Goal: Transaction & Acquisition: Book appointment/travel/reservation

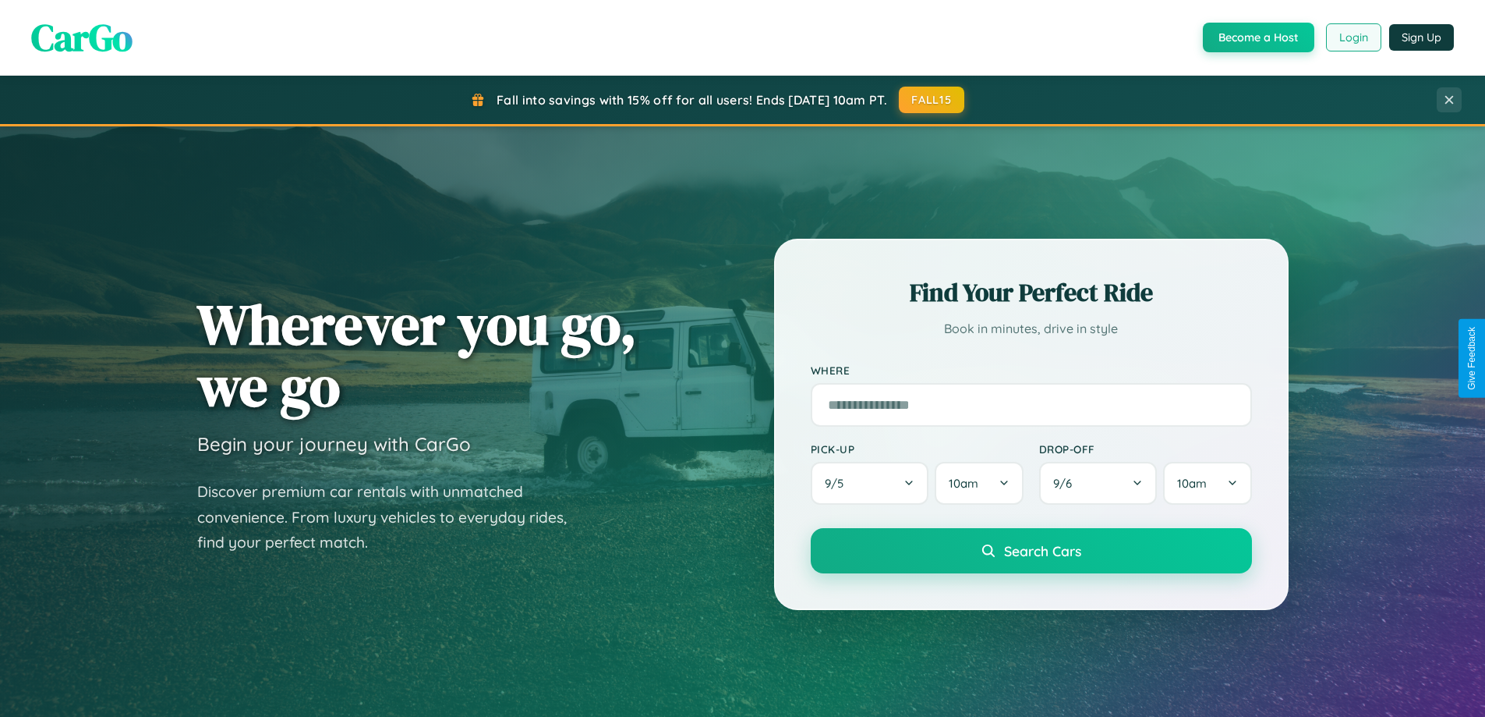
click at [1353, 37] on button "Login" at bounding box center [1353, 37] width 55 height 28
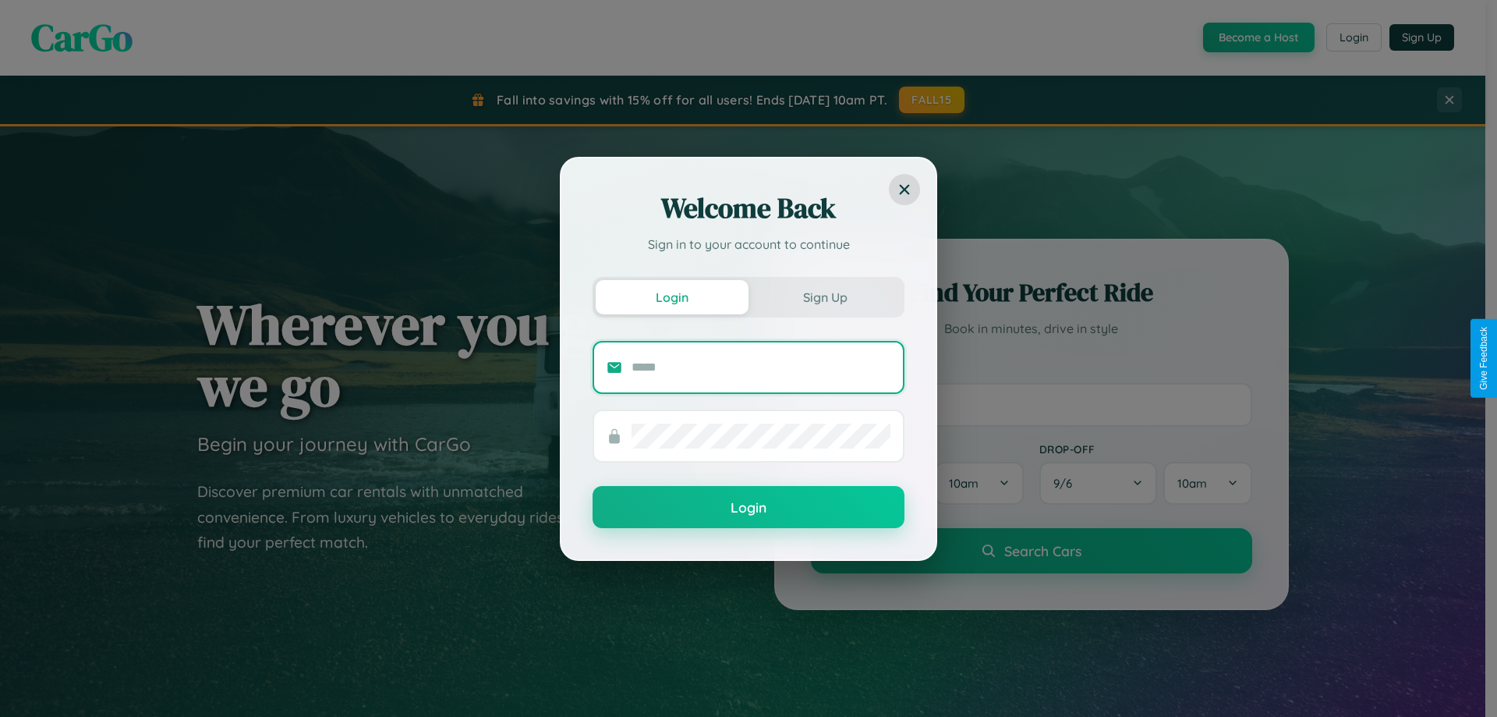
click at [761, 366] on input "text" at bounding box center [761, 367] width 259 height 25
type input "**********"
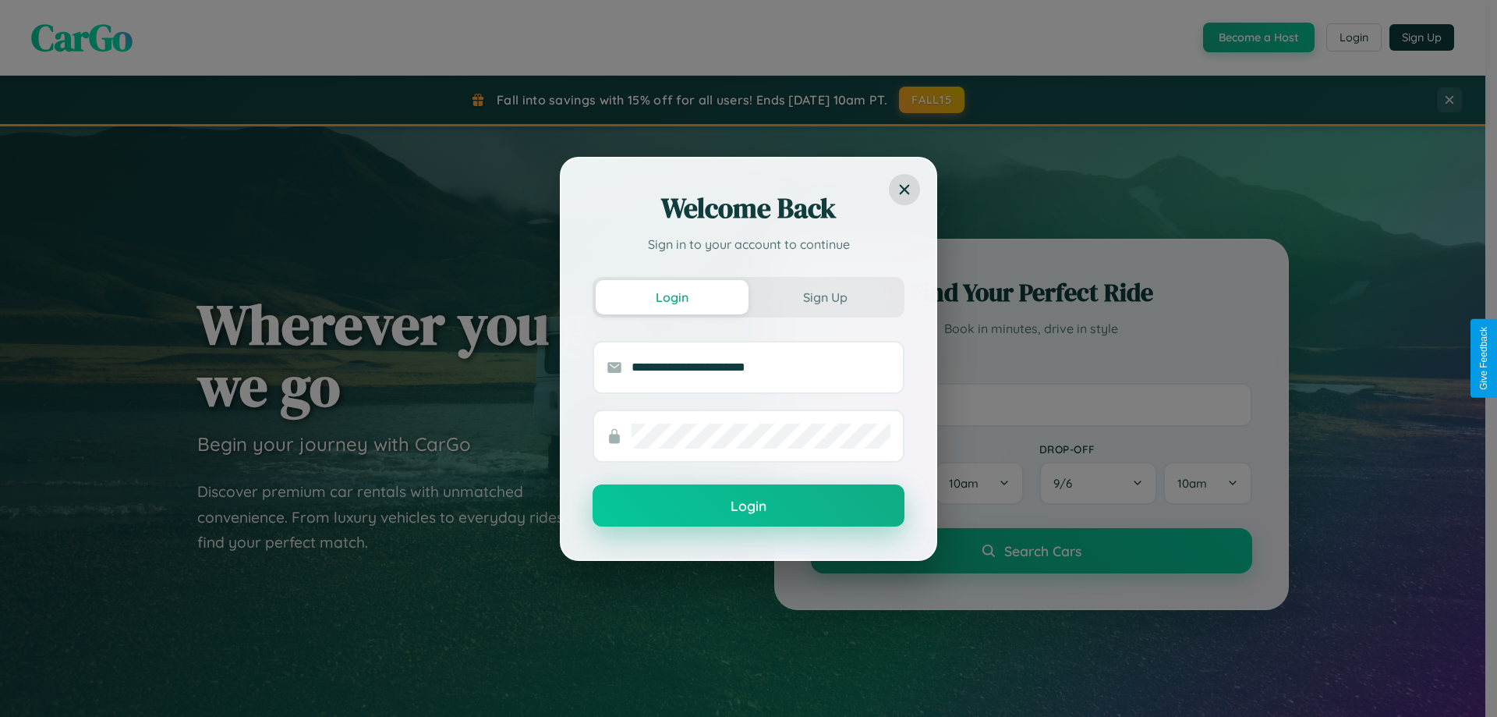
click at [749, 506] on button "Login" at bounding box center [749, 505] width 312 height 42
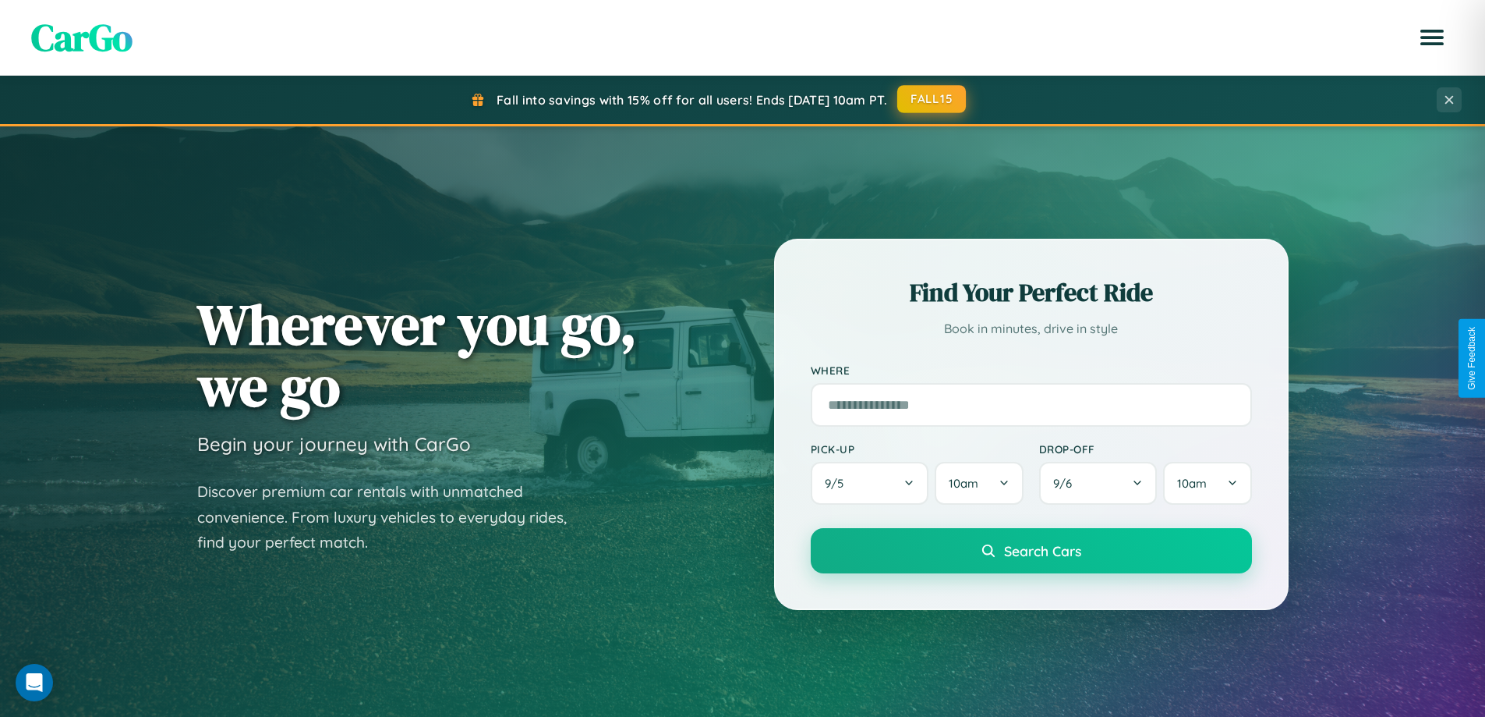
click at [933, 99] on button "FALL15" at bounding box center [931, 99] width 69 height 28
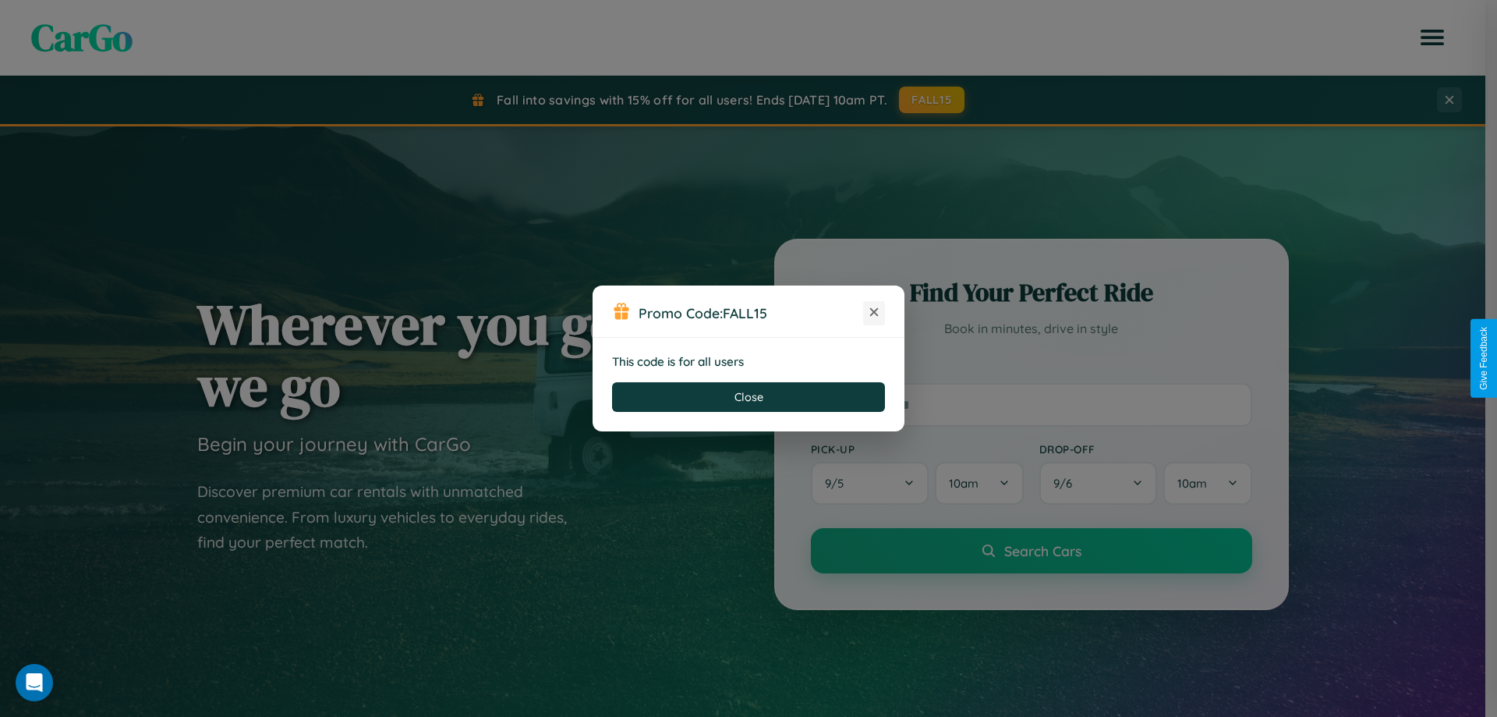
click at [874, 313] on icon at bounding box center [874, 312] width 16 height 16
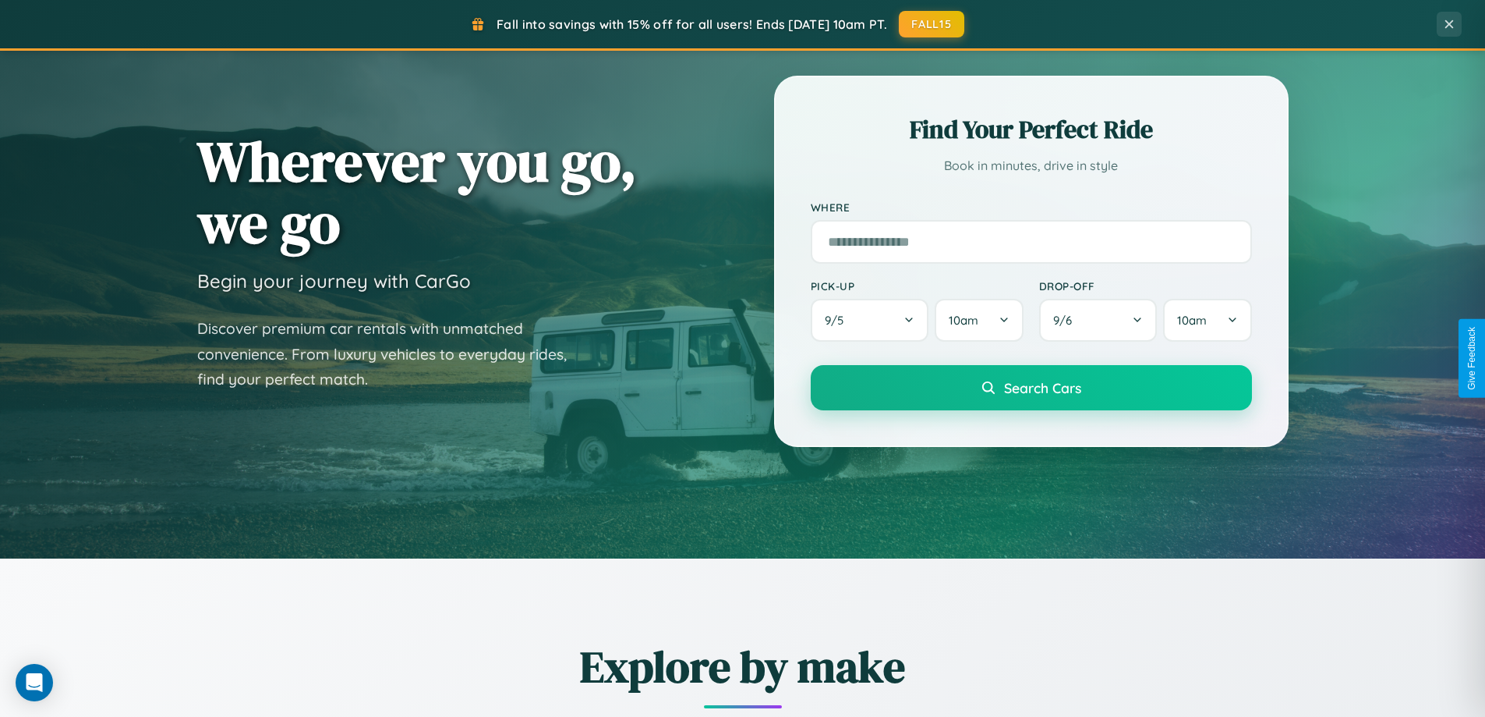
scroll to position [672, 0]
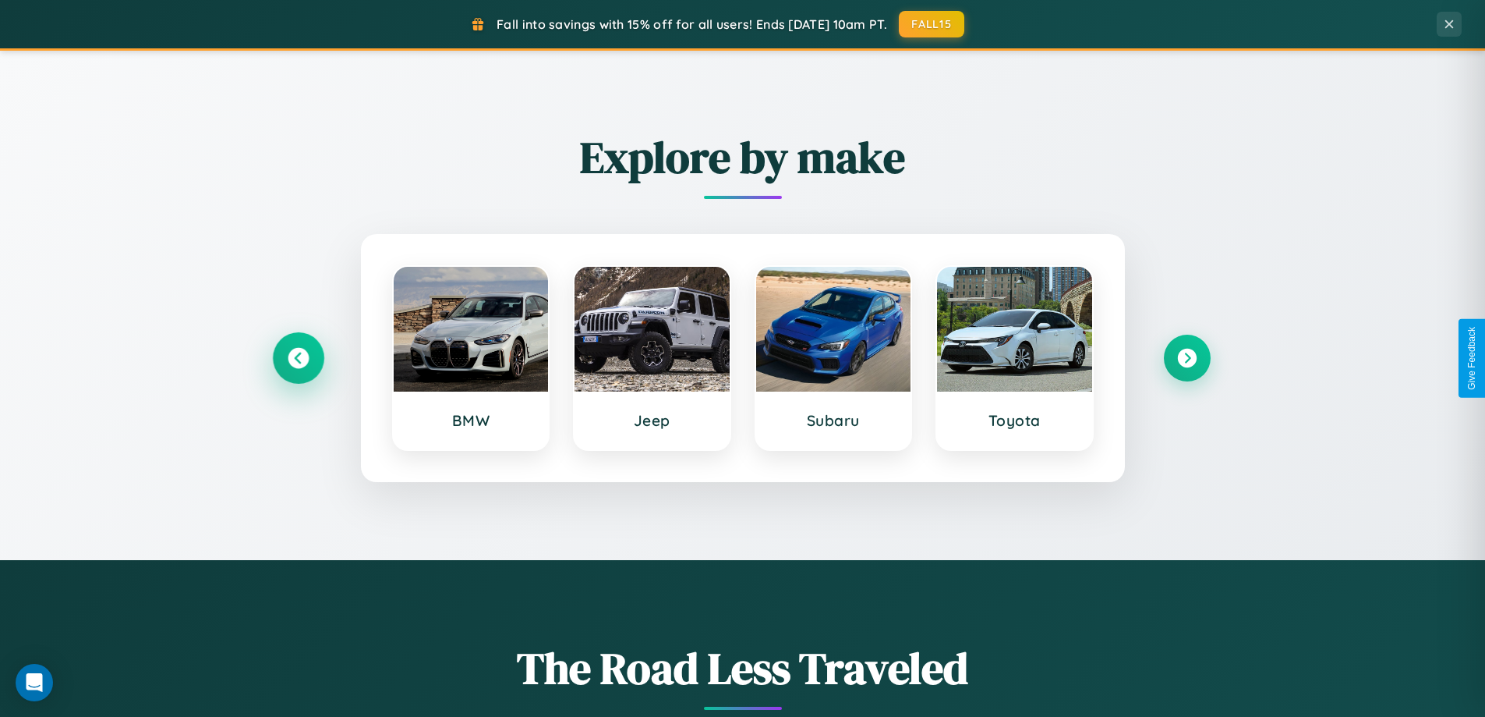
click at [298, 358] on icon at bounding box center [298, 358] width 21 height 21
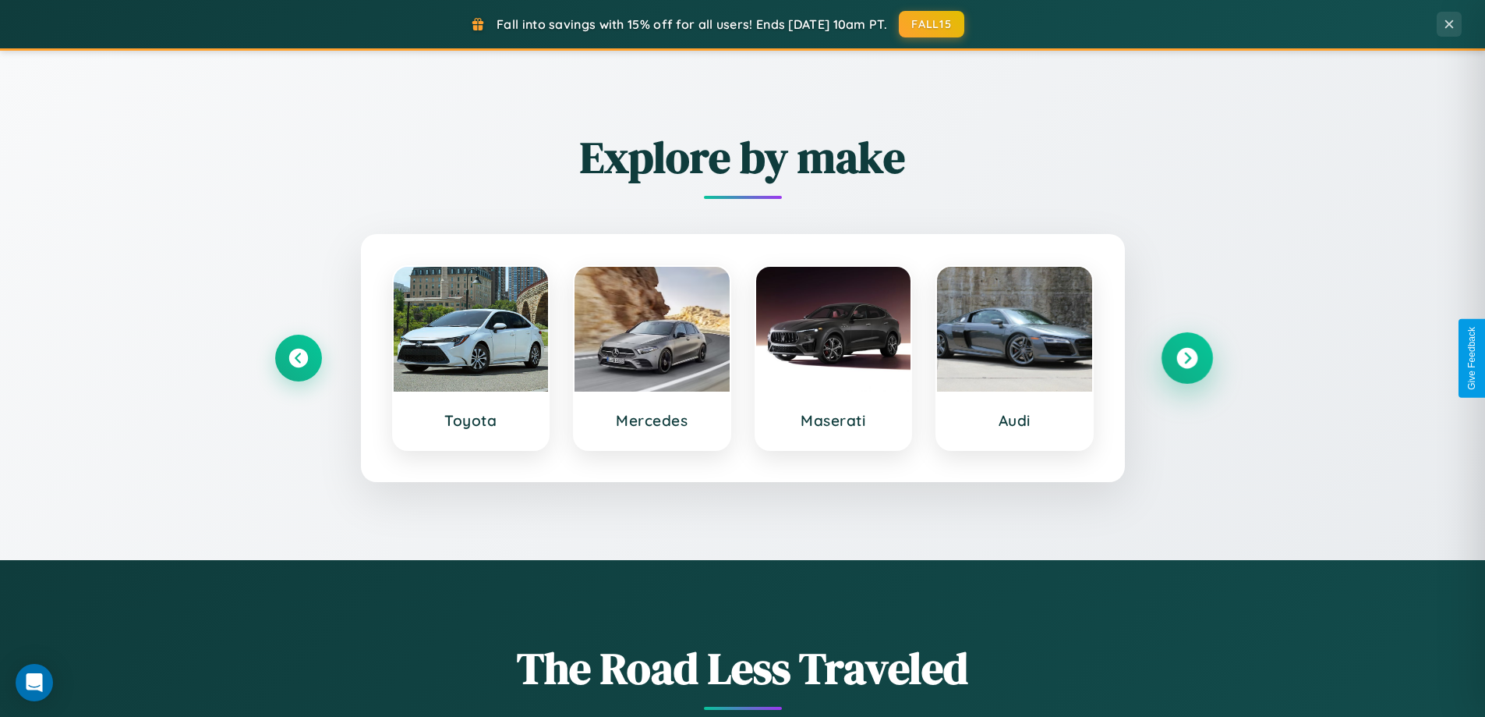
click at [1187, 358] on icon at bounding box center [1187, 358] width 21 height 21
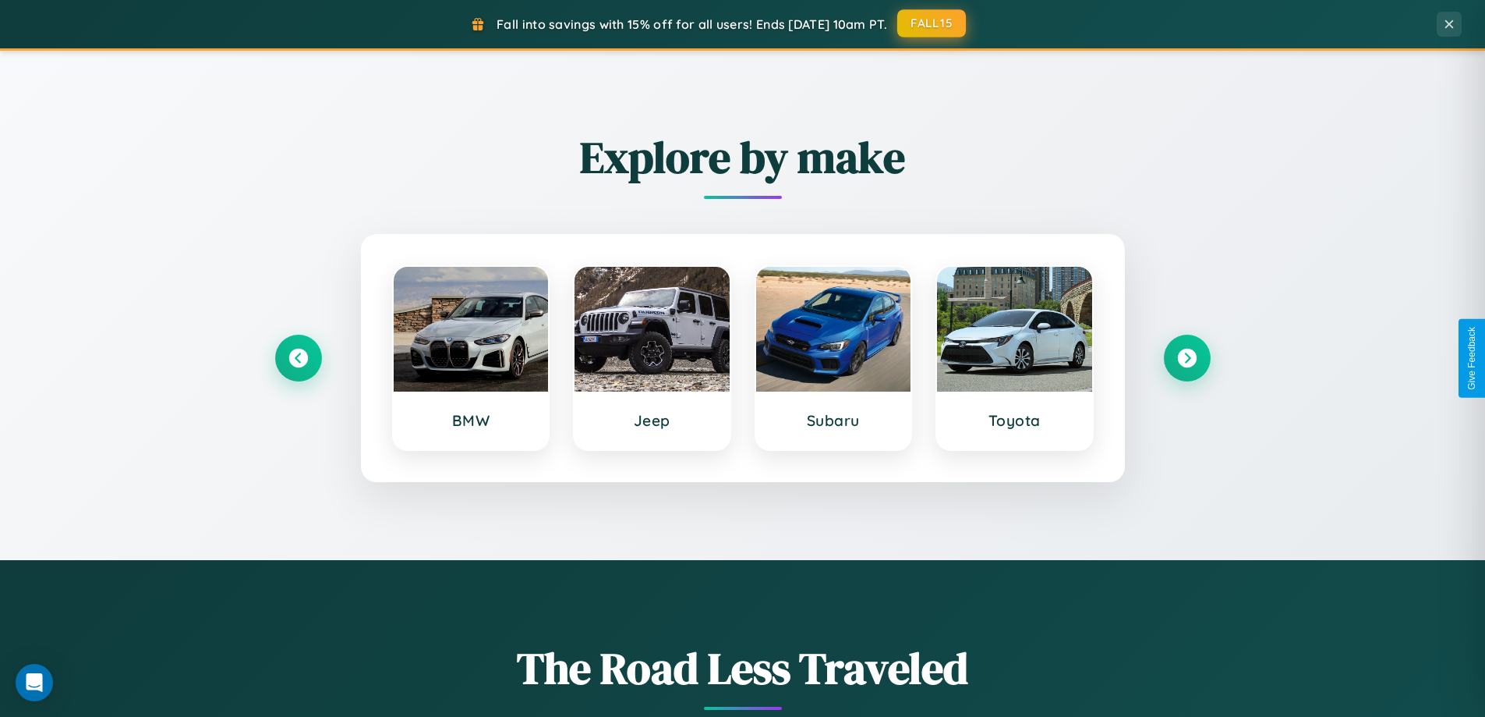
click at [933, 23] on button "FALL15" at bounding box center [931, 23] width 69 height 28
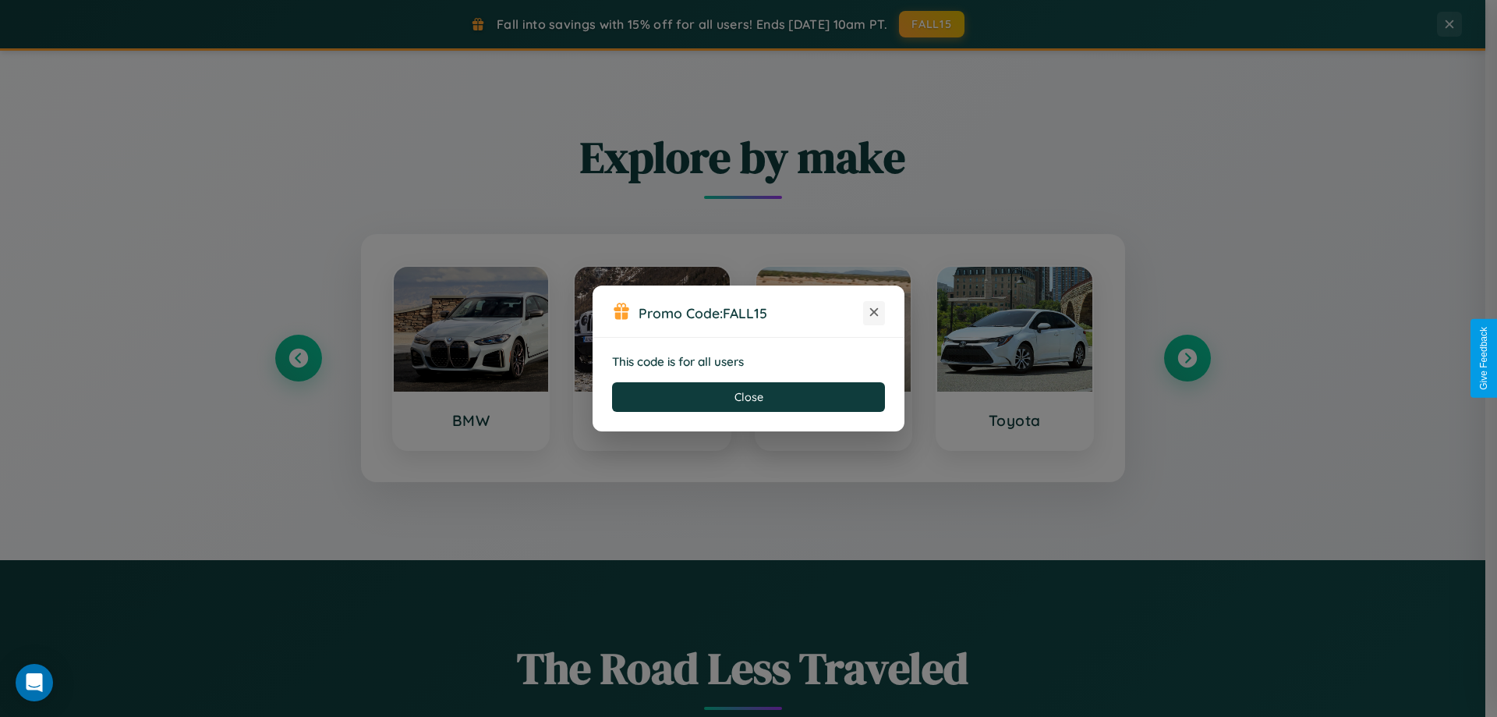
click at [874, 313] on icon at bounding box center [874, 312] width 16 height 16
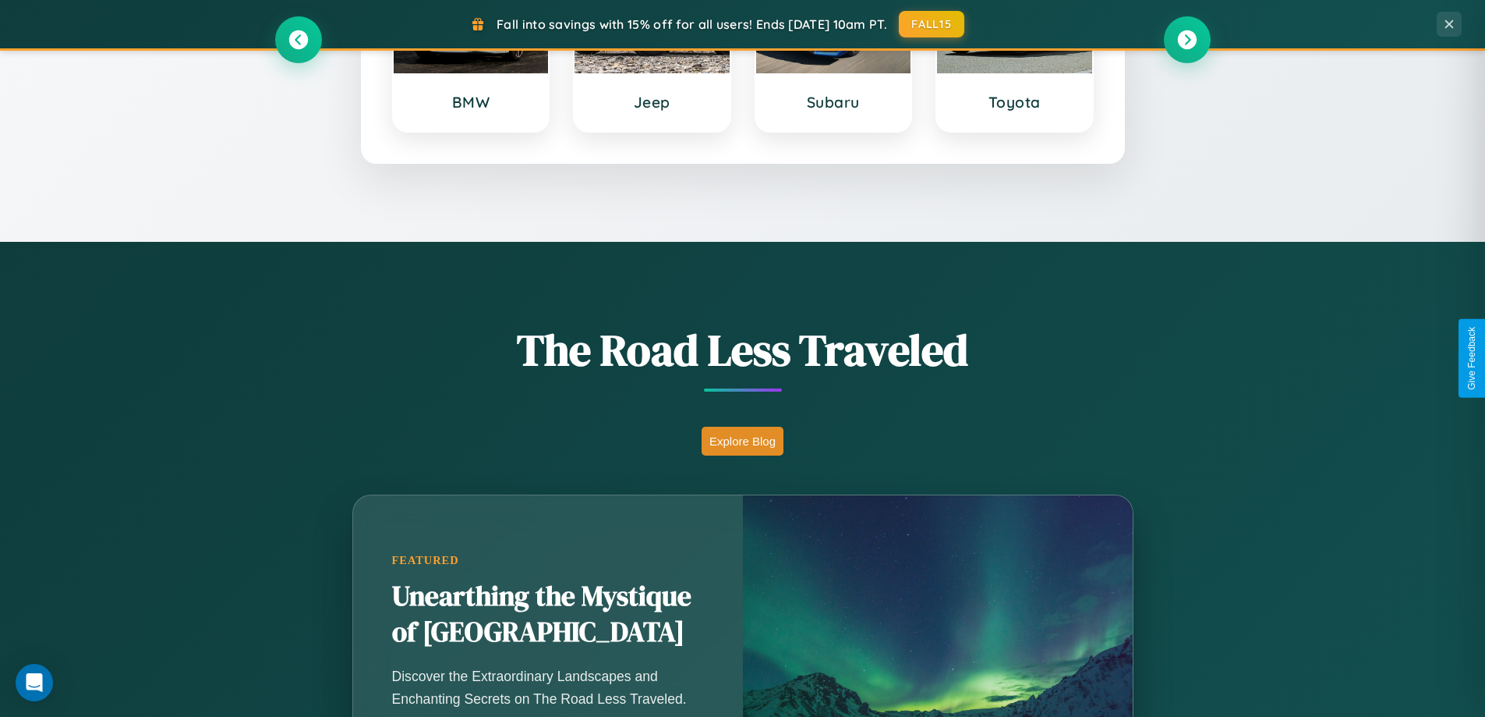
scroll to position [1827, 0]
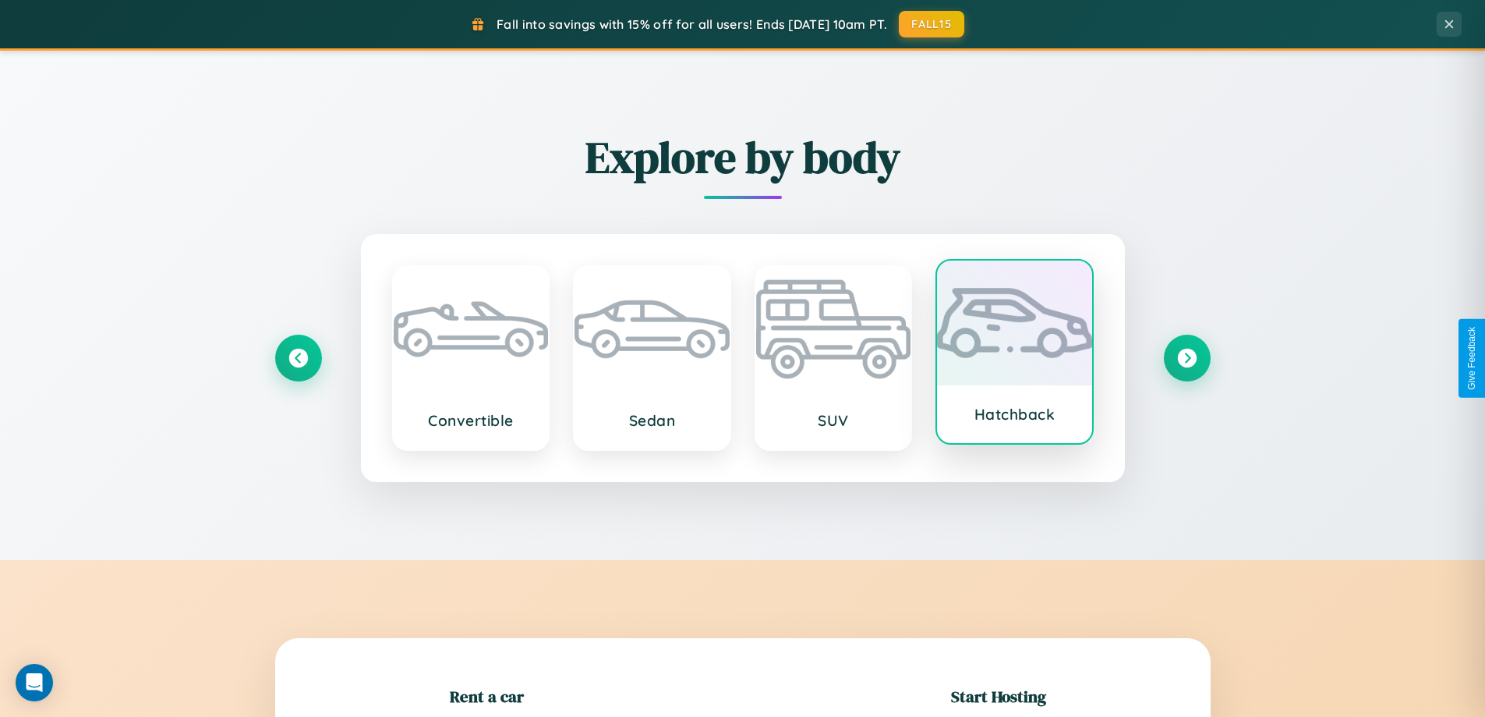
click at [1014, 352] on div at bounding box center [1014, 322] width 155 height 125
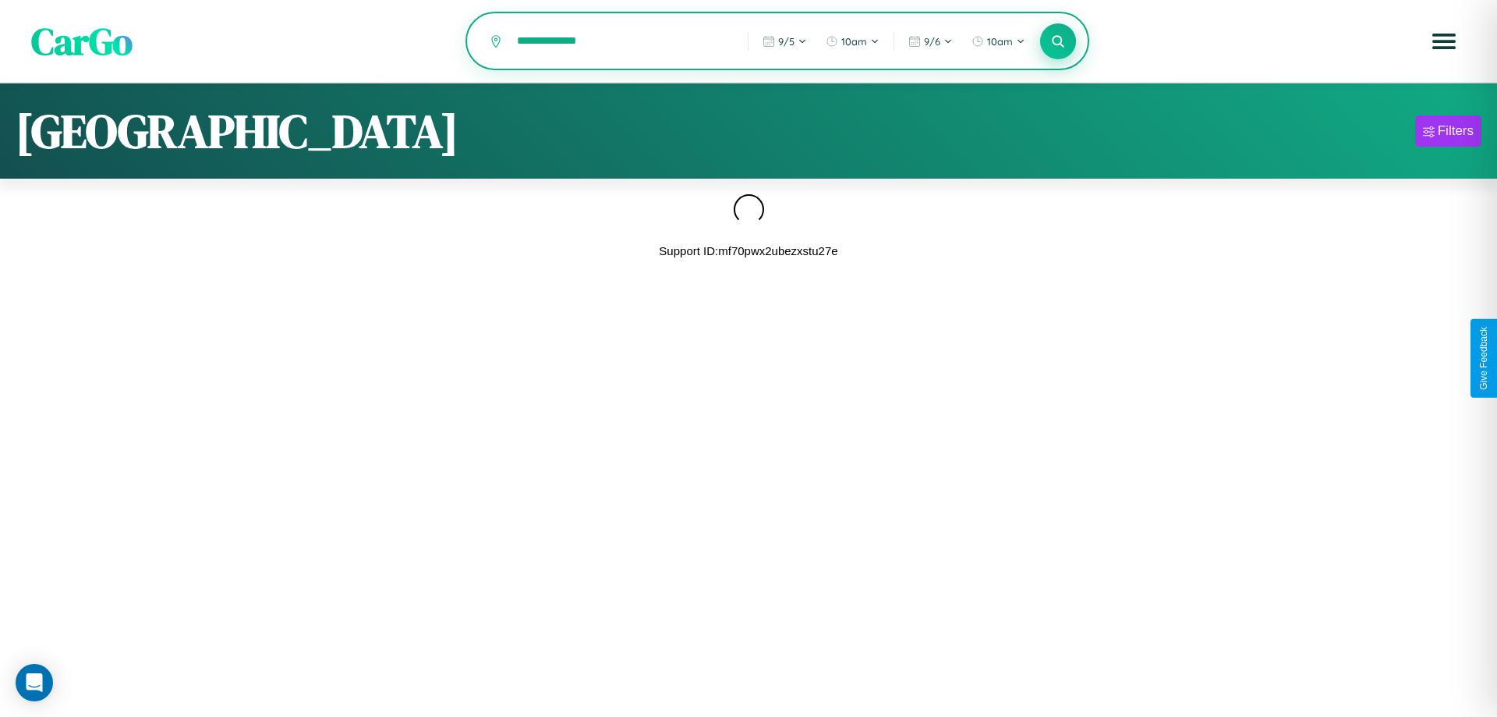
type input "**********"
click at [1058, 41] on icon at bounding box center [1057, 41] width 15 height 15
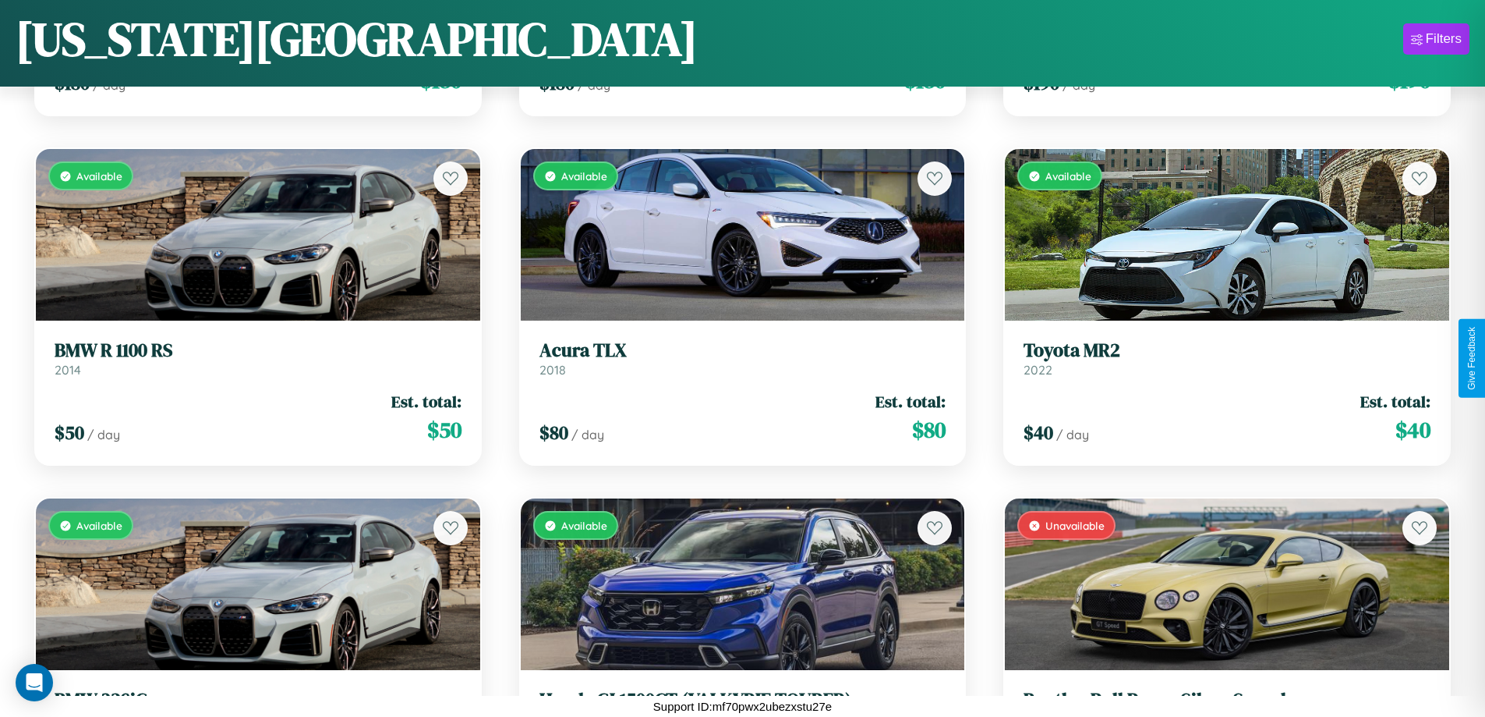
scroll to position [14885, 0]
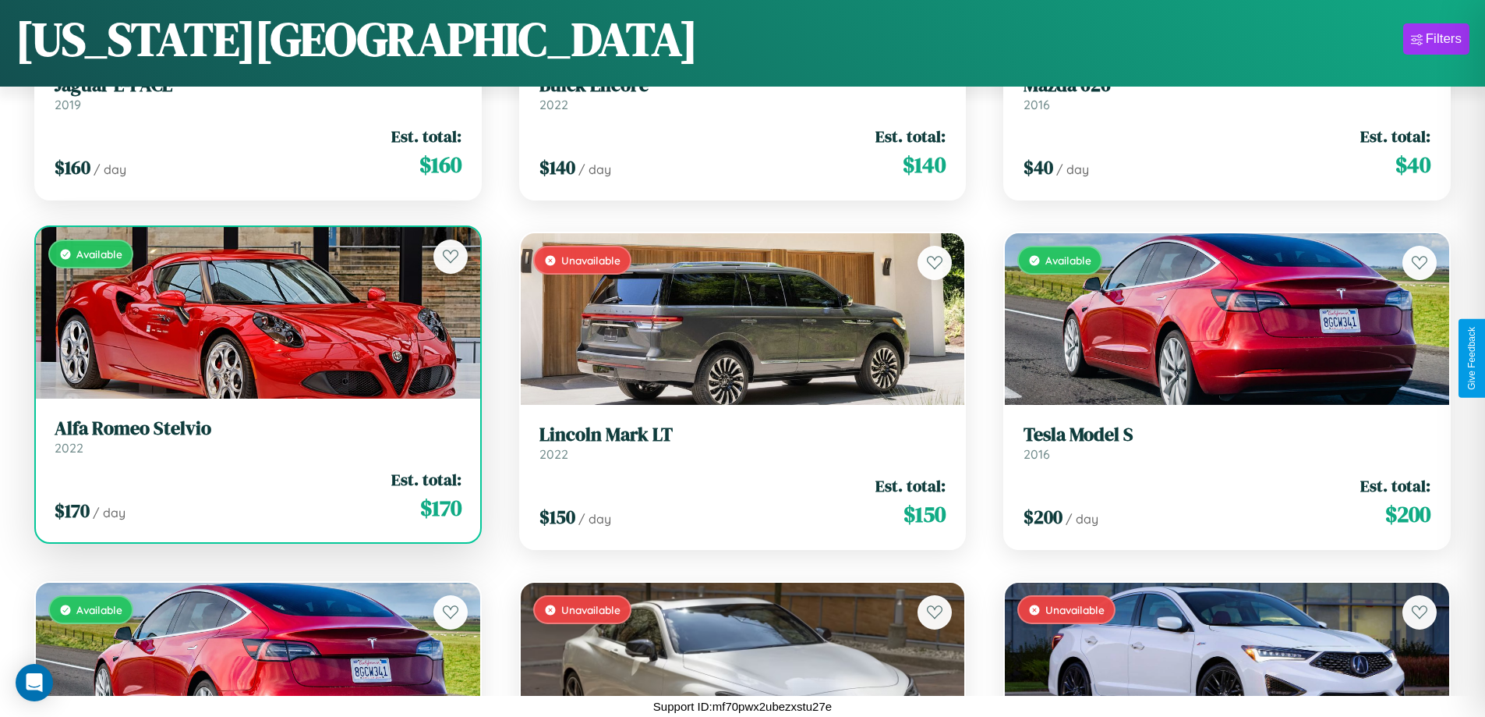
click at [256, 442] on link "Alfa Romeo Stelvio 2022" at bounding box center [258, 436] width 407 height 38
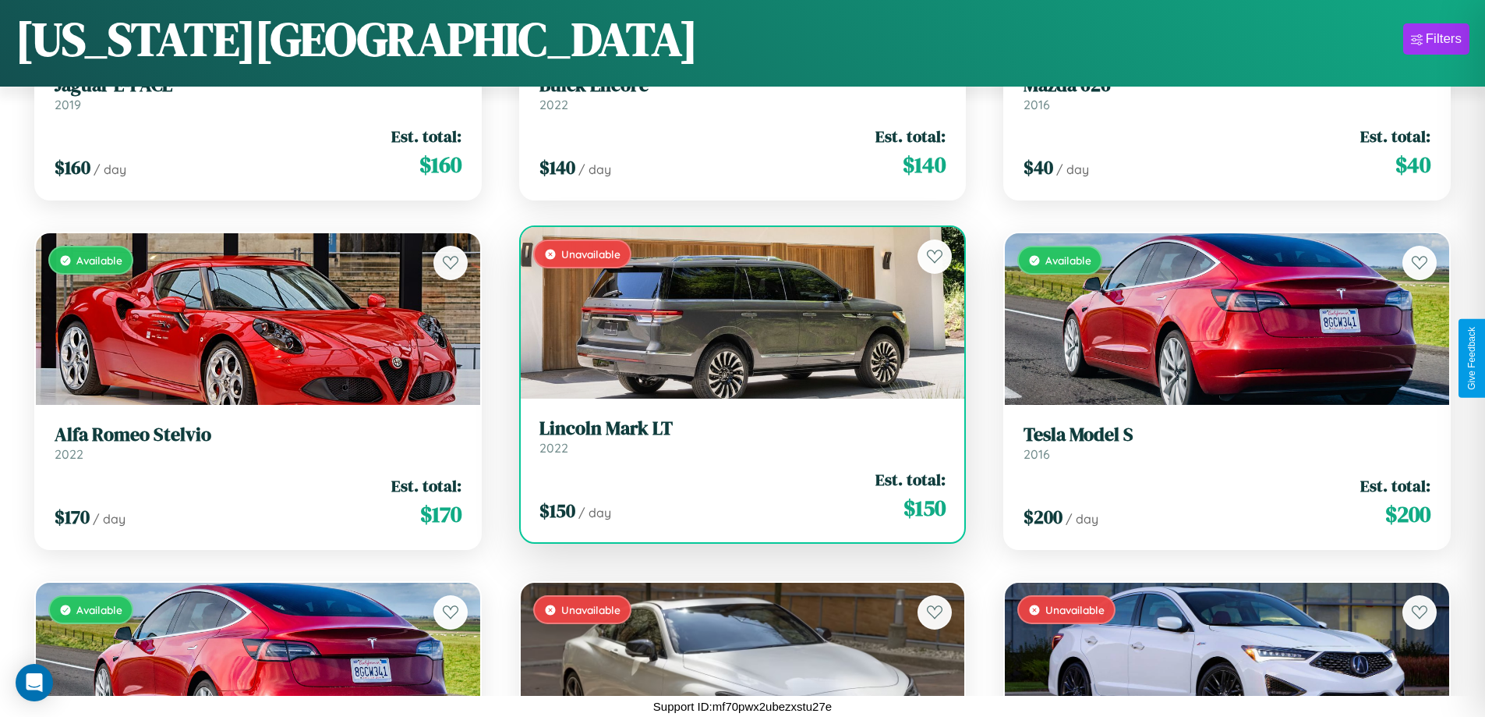
scroll to position [8599, 0]
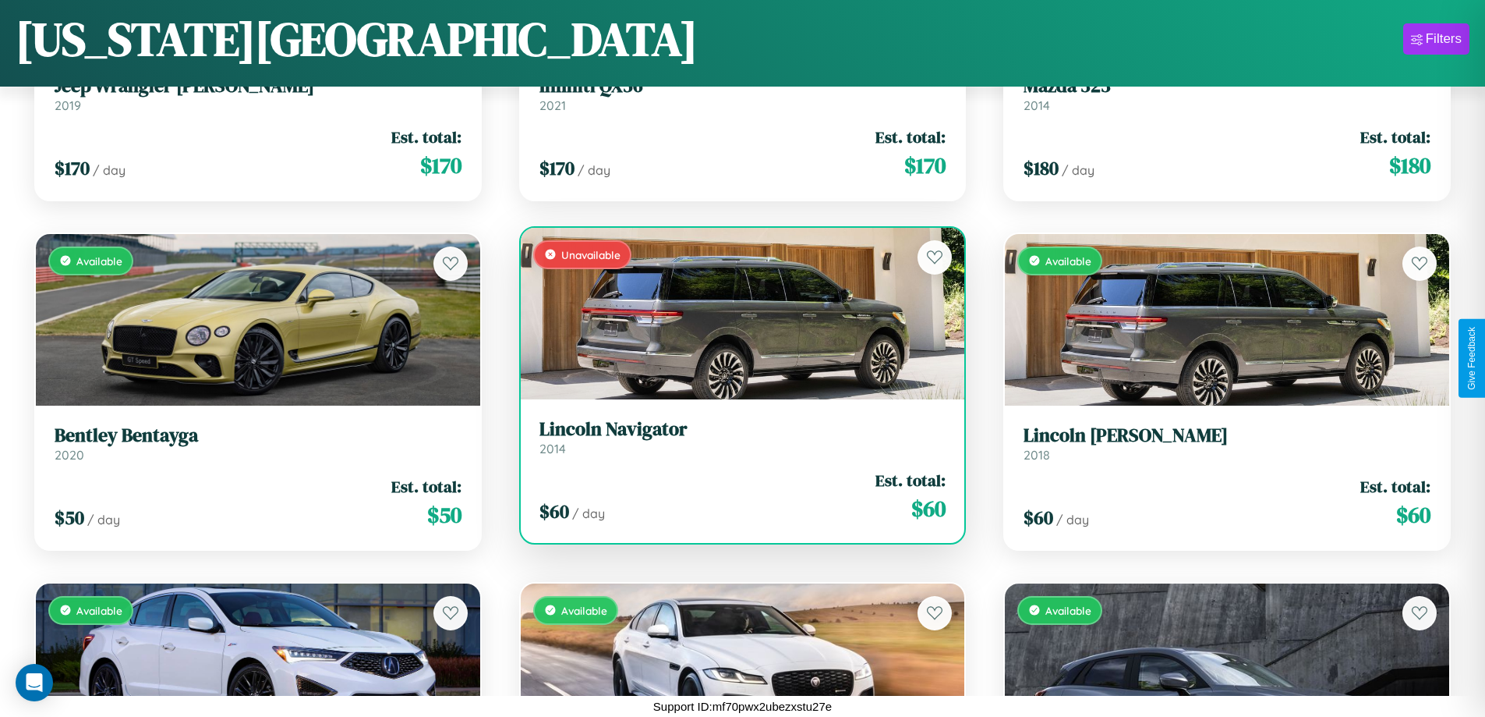
click at [736, 437] on h3 "Lincoln Navigator" at bounding box center [743, 429] width 407 height 23
